Goal: Task Accomplishment & Management: Use online tool/utility

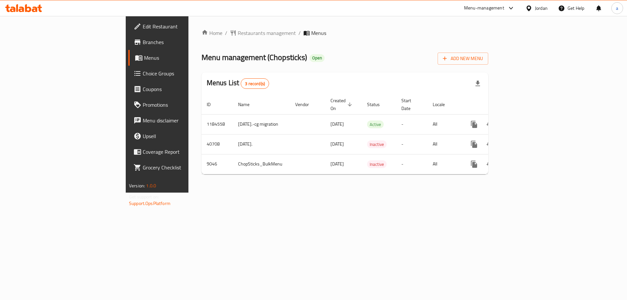
click at [128, 78] on link "Choice Groups" at bounding box center [179, 74] width 102 height 16
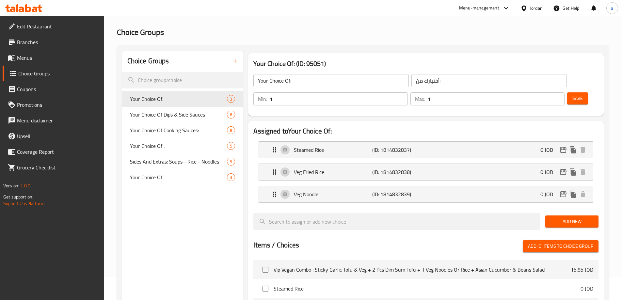
scroll to position [18, 0]
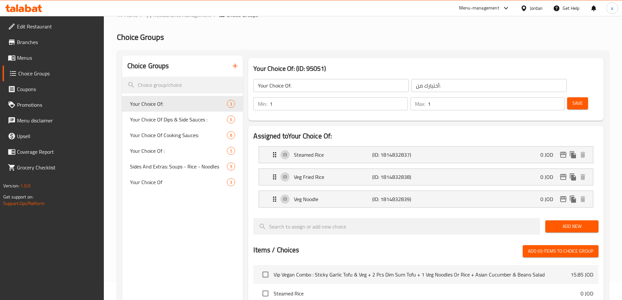
click at [173, 218] on div "Choice Groups Your Choice Of: 3 Your Choice Of Dips & Side Sauces : 6 Your Choi…" at bounding box center [182, 275] width 121 height 440
click at [158, 125] on div "Your Choice Of Dips & Side Sauces : 6" at bounding box center [182, 120] width 121 height 16
type input "Your Choice Of Dips & Side Sauces :"
type input "اختيارك من [DEMOGRAPHIC_DATA] والغموس:"
type input "0"
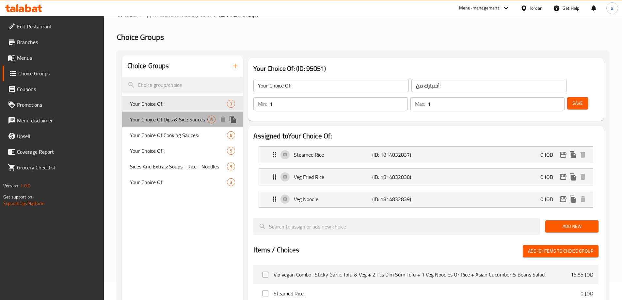
type input "0"
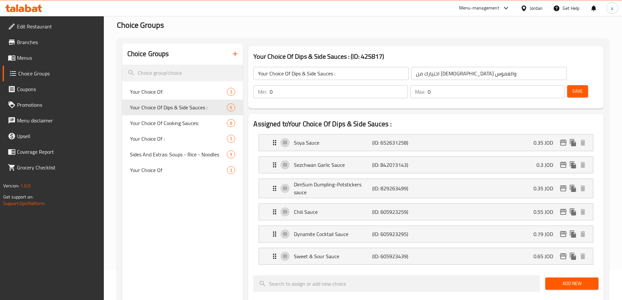
scroll to position [0, 0]
